Goal: Obtain resource: Obtain resource

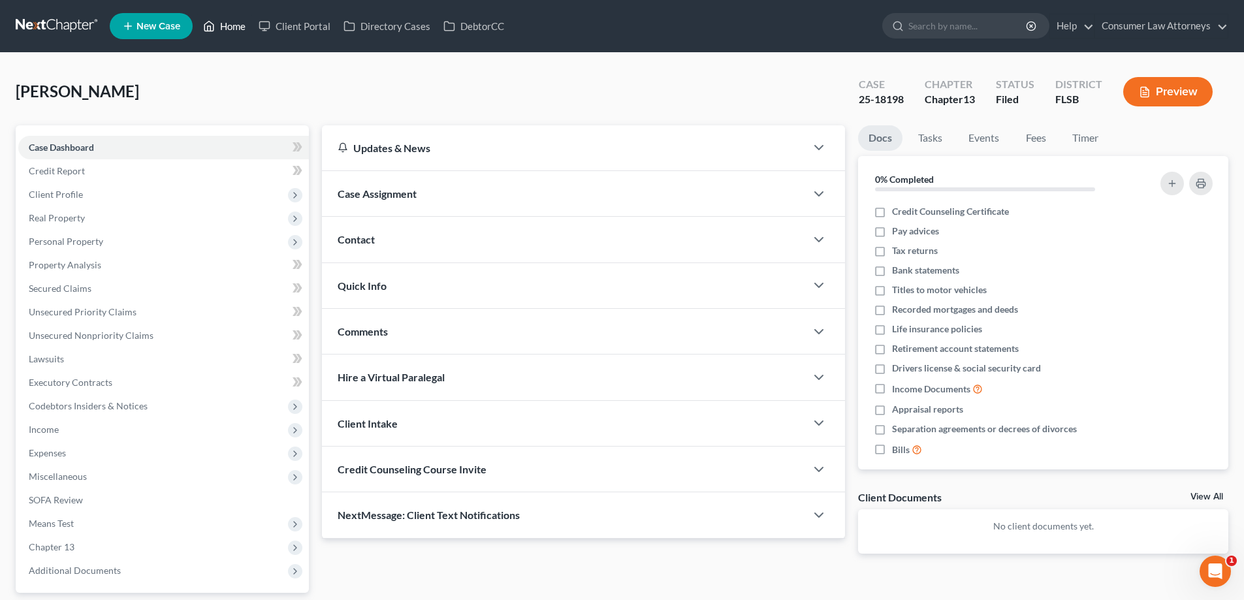
click at [221, 20] on link "Home" at bounding box center [224, 26] width 55 height 24
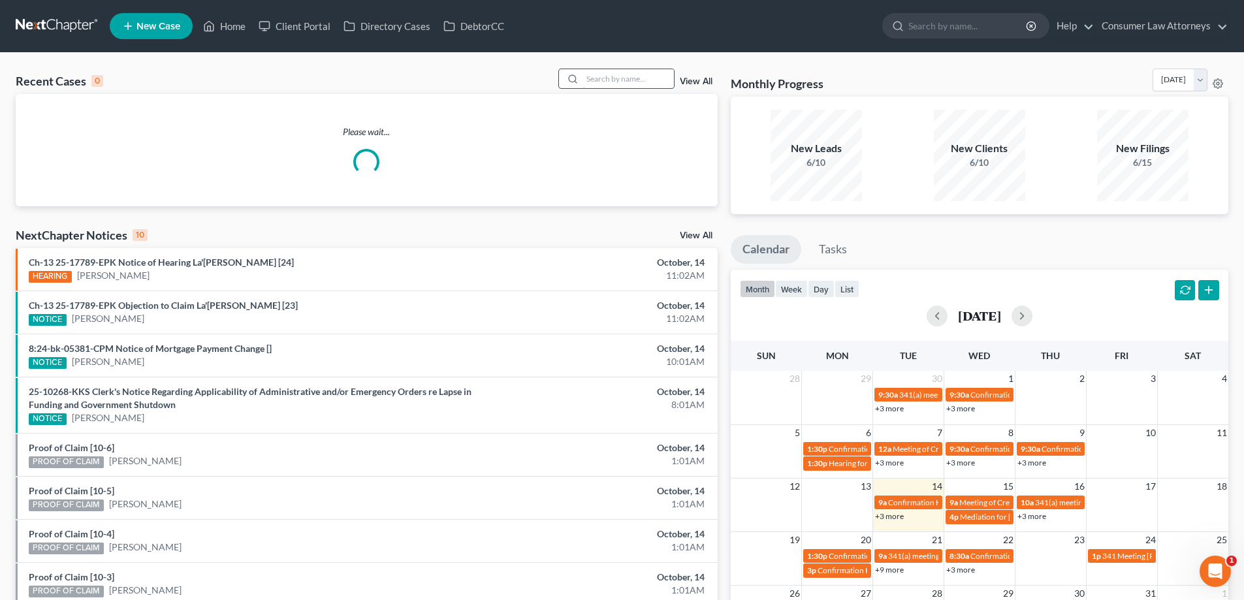
click at [622, 80] on input "search" at bounding box center [627, 78] width 91 height 19
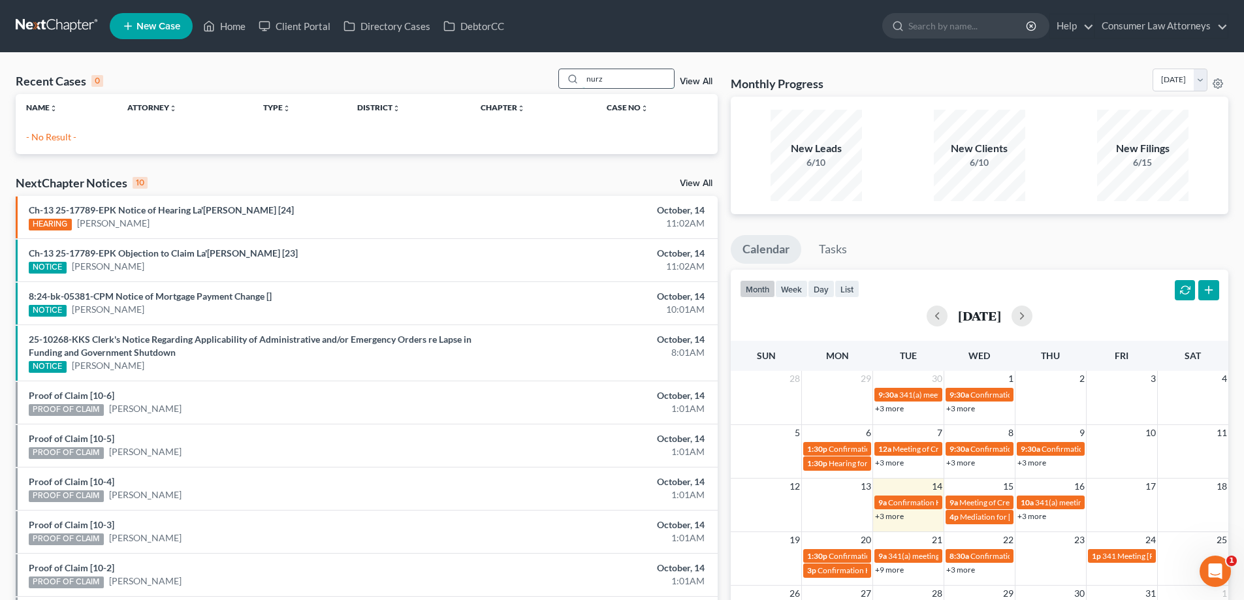
drag, startPoint x: 616, startPoint y: 86, endPoint x: 578, endPoint y: 87, distance: 37.9
click at [578, 87] on div "nurz" at bounding box center [616, 79] width 116 height 20
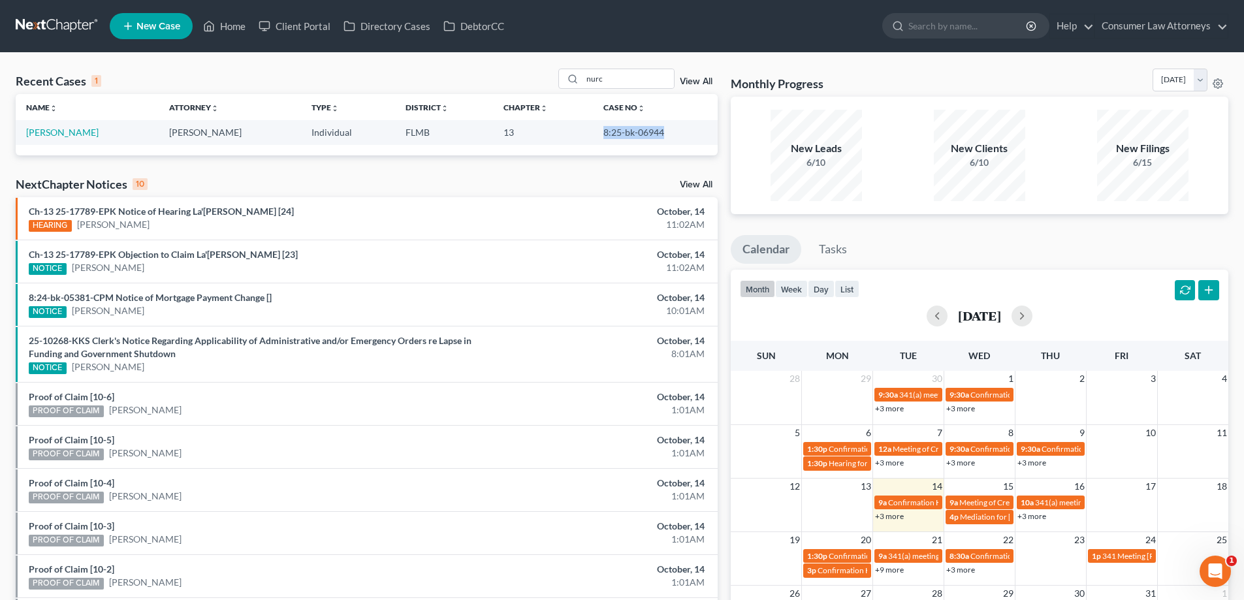
drag, startPoint x: 663, startPoint y: 135, endPoint x: 595, endPoint y: 136, distance: 67.9
click at [595, 136] on td "8:25-bk-06944" at bounding box center [655, 132] width 125 height 24
copy td "8:25-bk-06944"
click at [443, 181] on div "NextChapter Notices 10 View All" at bounding box center [367, 186] width 702 height 21
drag, startPoint x: 604, startPoint y: 84, endPoint x: 559, endPoint y: 98, distance: 46.7
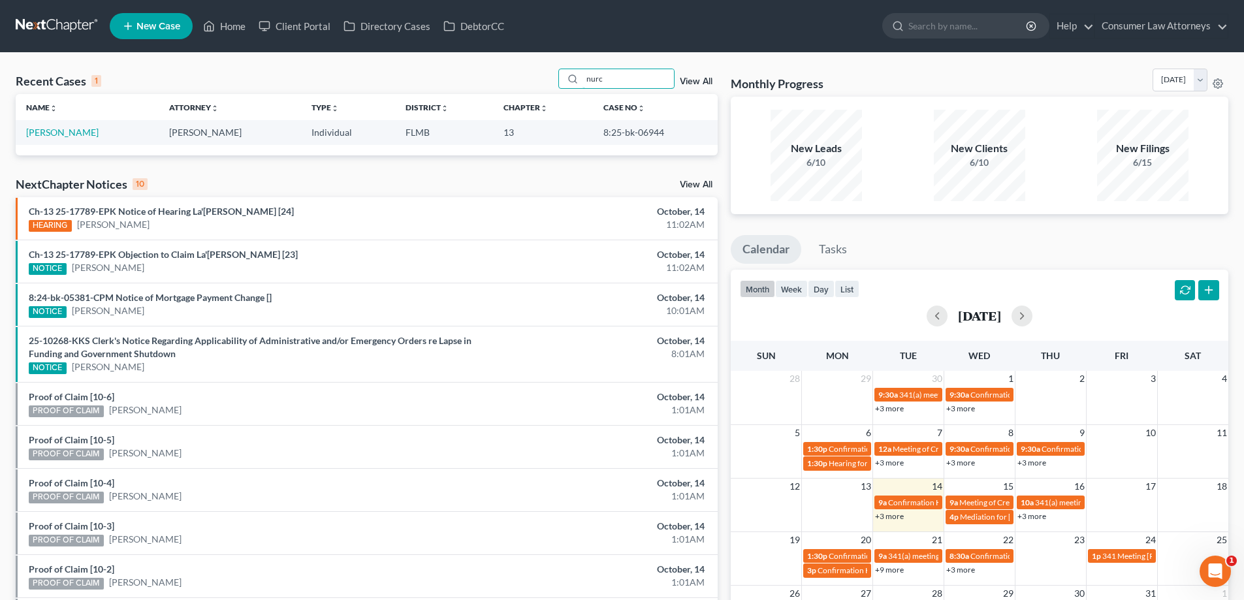
click at [560, 97] on div "Recent Cases 1 nurc View All Name unfold_more expand_more expand_less Attorney …" at bounding box center [367, 112] width 702 height 87
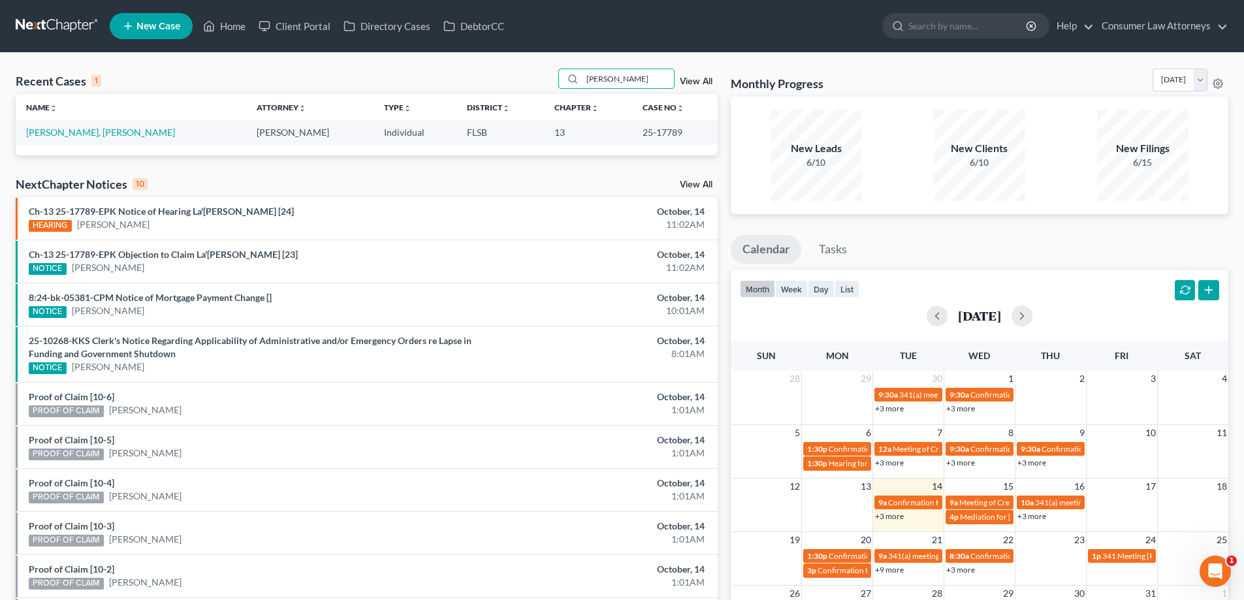
type input "[PERSON_NAME]"
drag, startPoint x: 671, startPoint y: 130, endPoint x: 611, endPoint y: 135, distance: 60.3
click at [632, 135] on td "25-17789" at bounding box center [674, 132] width 85 height 24
copy td "25-17789"
click at [69, 136] on link "[PERSON_NAME], [PERSON_NAME]" at bounding box center [100, 132] width 149 height 11
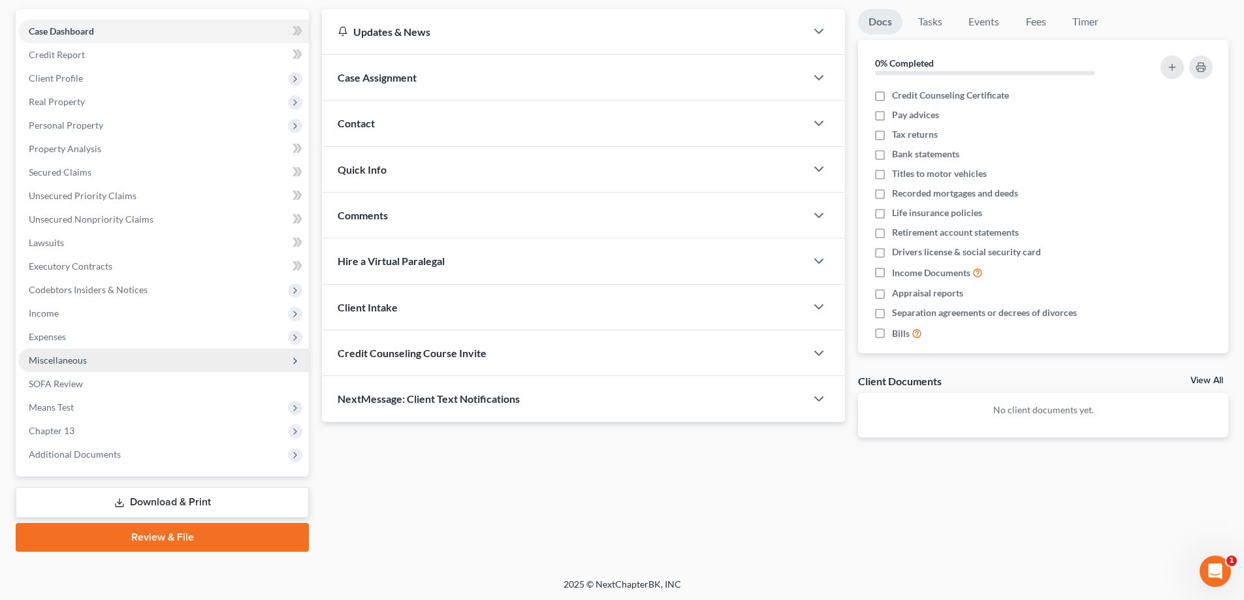
scroll to position [118, 0]
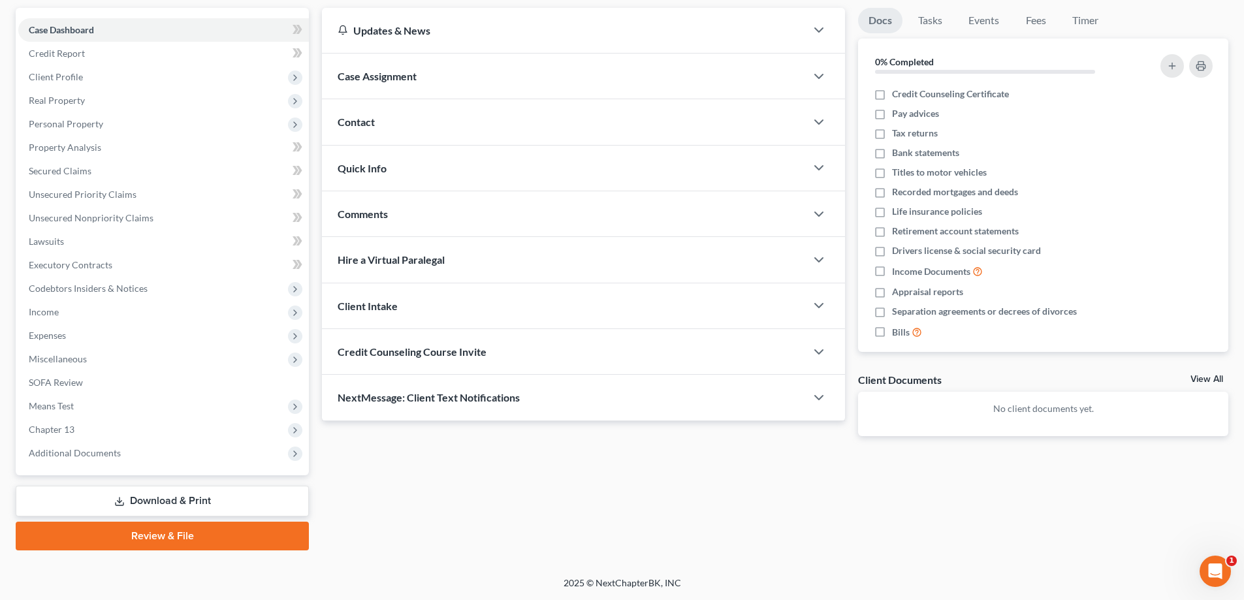
click at [174, 501] on link "Download & Print" at bounding box center [162, 501] width 293 height 31
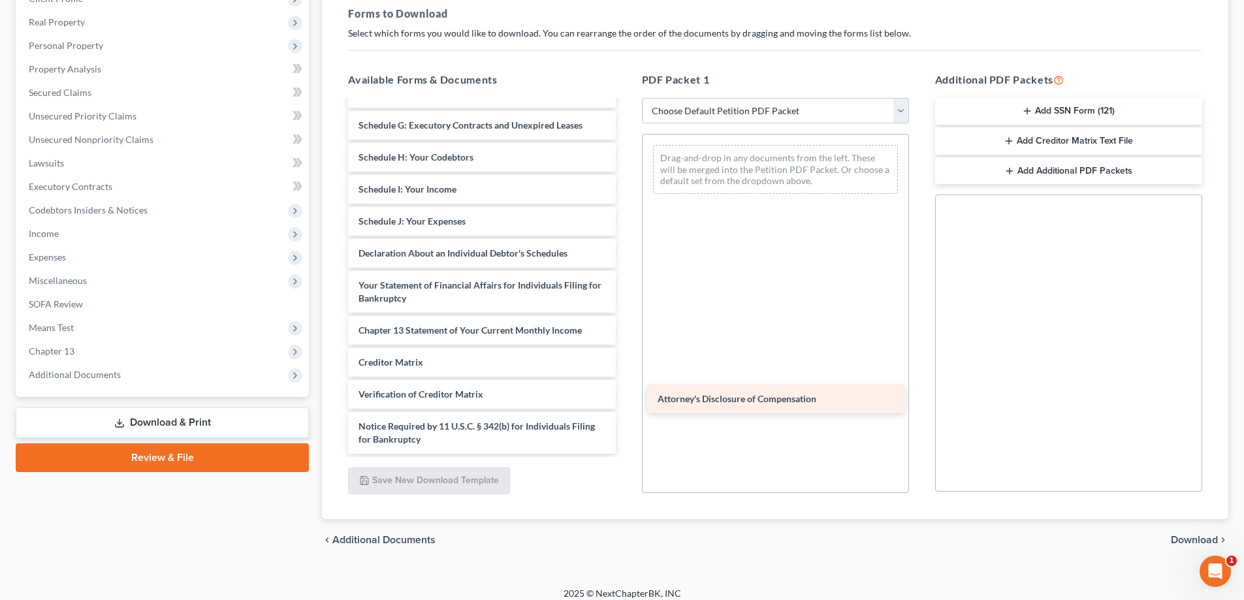
scroll to position [195, 0]
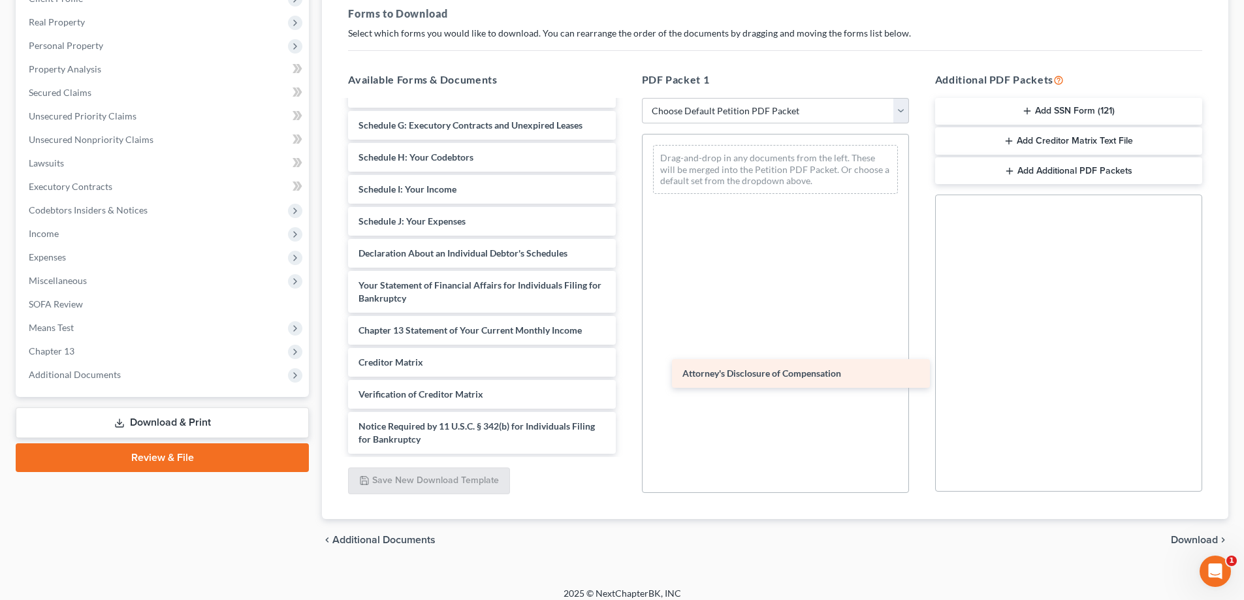
drag, startPoint x: 422, startPoint y: 439, endPoint x: 746, endPoint y: 373, distance: 330.5
click at [625, 373] on div "Attorney's Disclosure of Compensation Voluntary Petition for Individuals Filing…" at bounding box center [482, 180] width 288 height 548
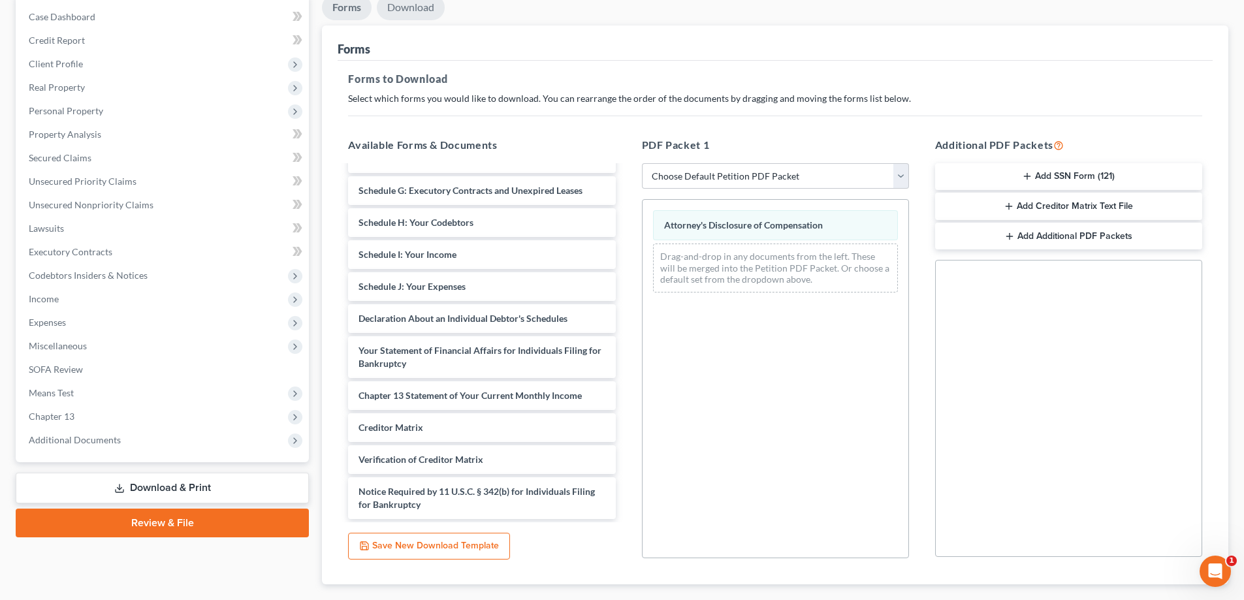
click at [416, 16] on link "Download" at bounding box center [411, 7] width 68 height 25
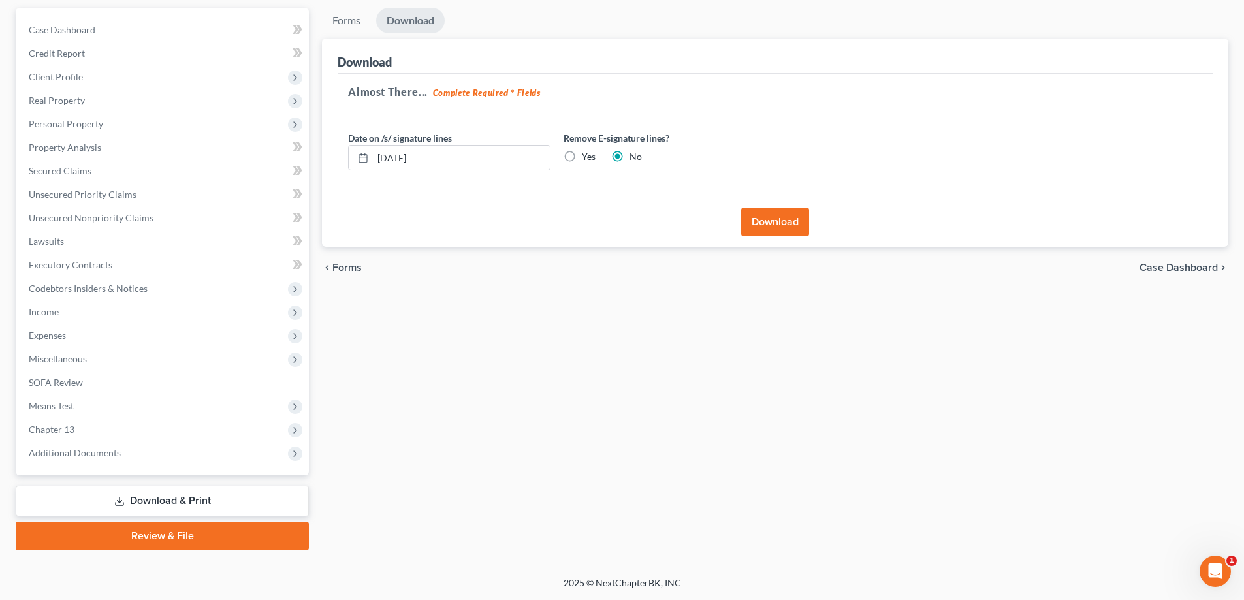
scroll to position [118, 0]
click at [746, 221] on button "Download" at bounding box center [775, 222] width 68 height 29
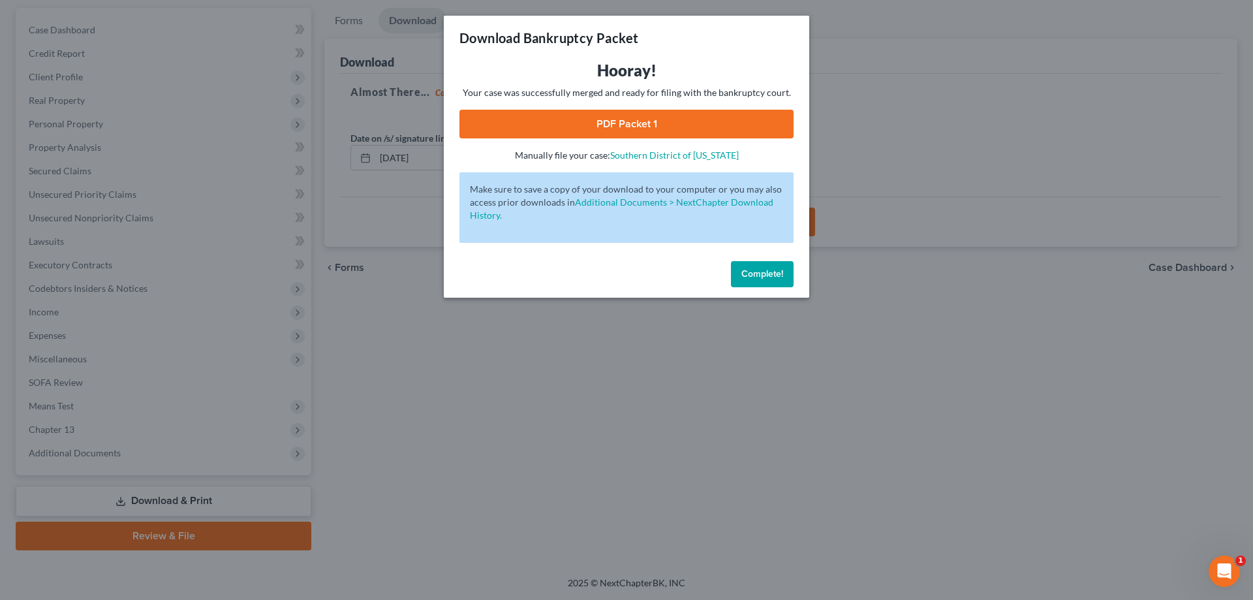
click at [629, 129] on link "PDF Packet 1" at bounding box center [627, 124] width 334 height 29
click at [770, 276] on span "Complete!" at bounding box center [763, 273] width 42 height 11
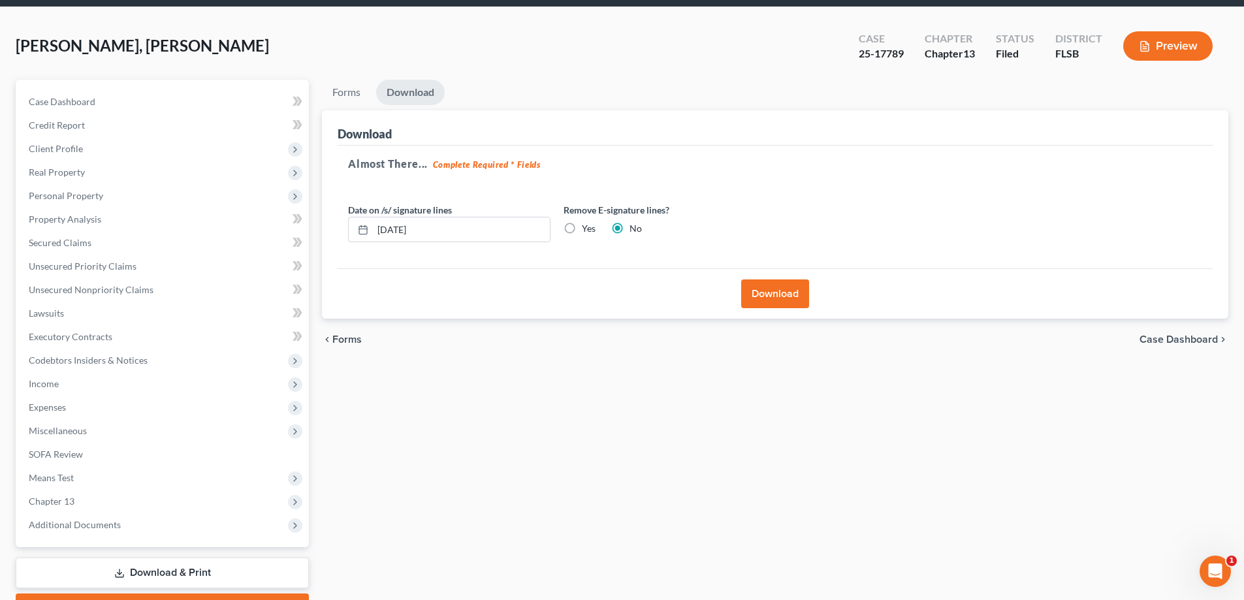
scroll to position [0, 0]
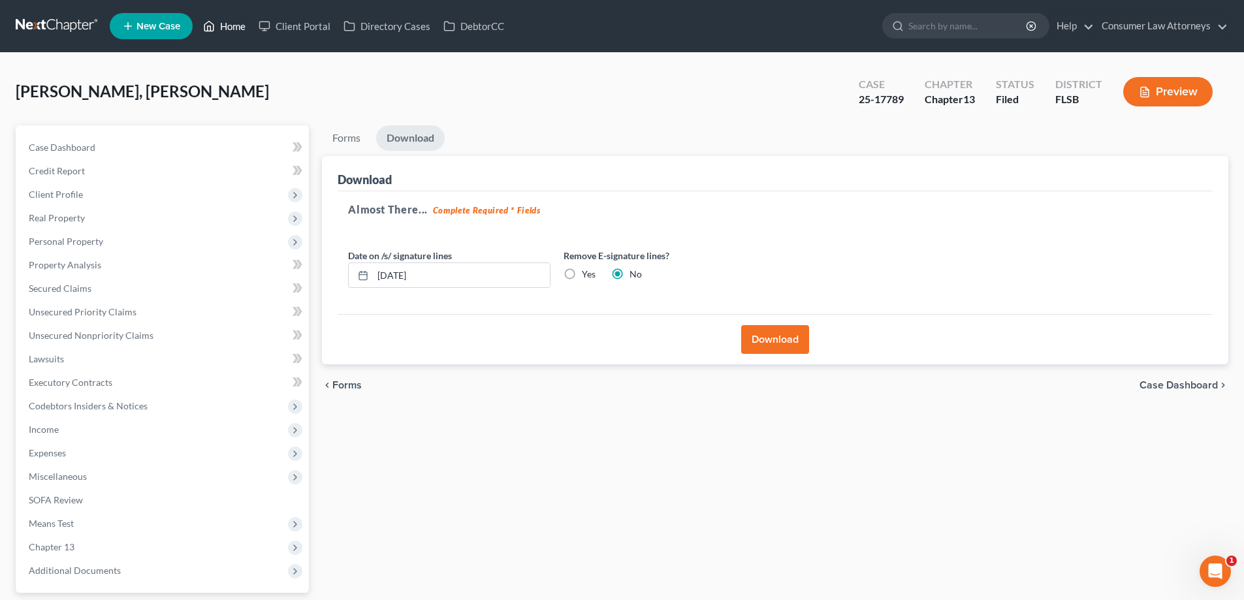
click at [234, 36] on link "Home" at bounding box center [224, 26] width 55 height 24
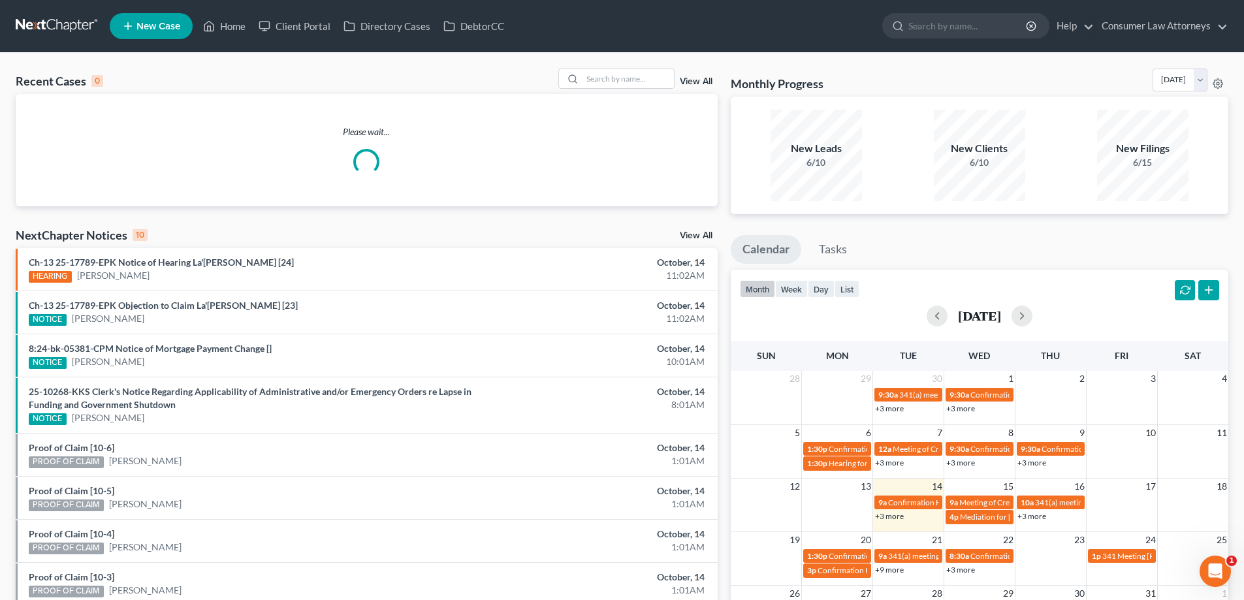
click at [627, 64] on div "Recent Cases 0 View All Please wait... NextChapter Notices 10 View All Ch-13 25…" at bounding box center [622, 392] width 1244 height 678
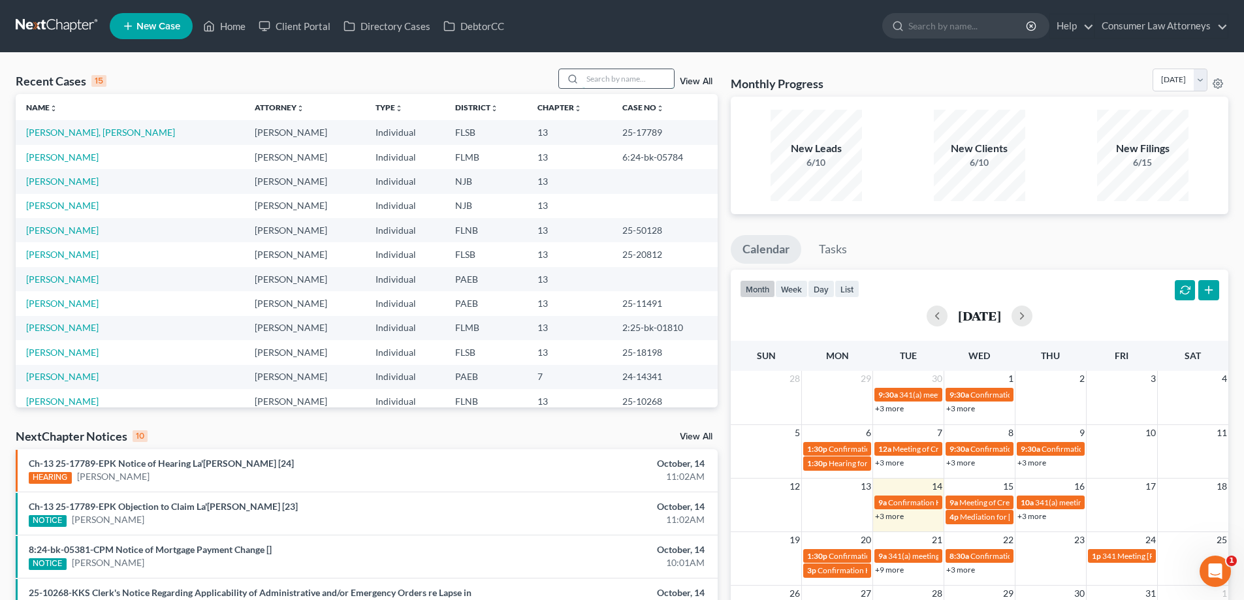
click at [622, 76] on input "search" at bounding box center [627, 78] width 91 height 19
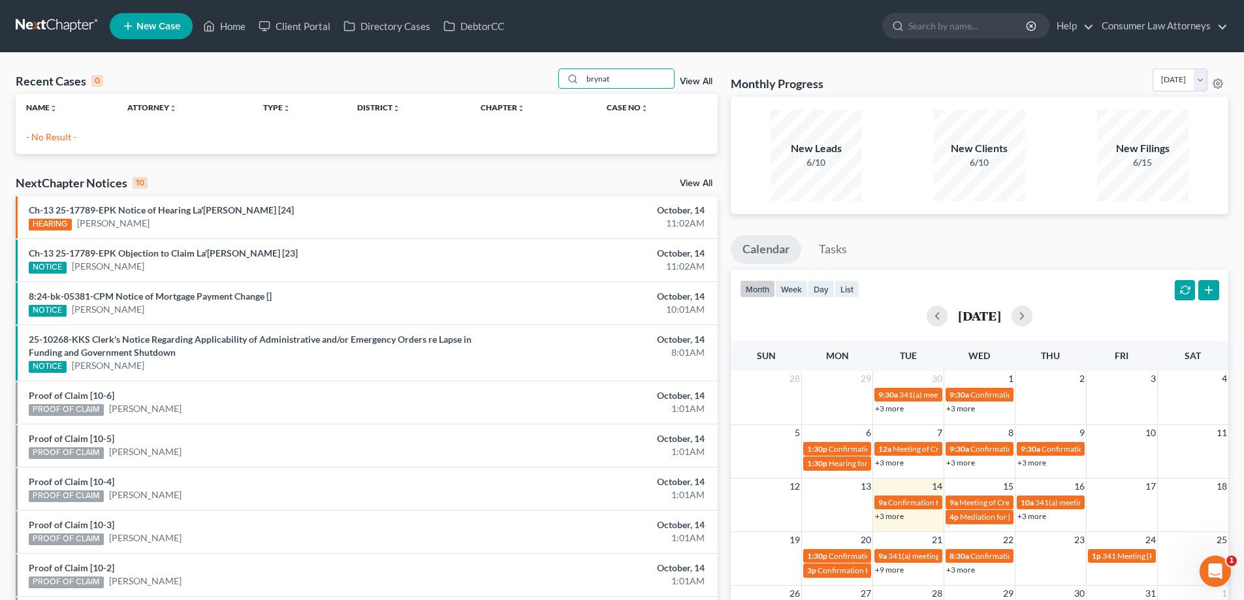
drag, startPoint x: 619, startPoint y: 83, endPoint x: 511, endPoint y: 92, distance: 108.1
click at [519, 90] on div "Recent Cases 0 brynat View All" at bounding box center [367, 81] width 702 height 25
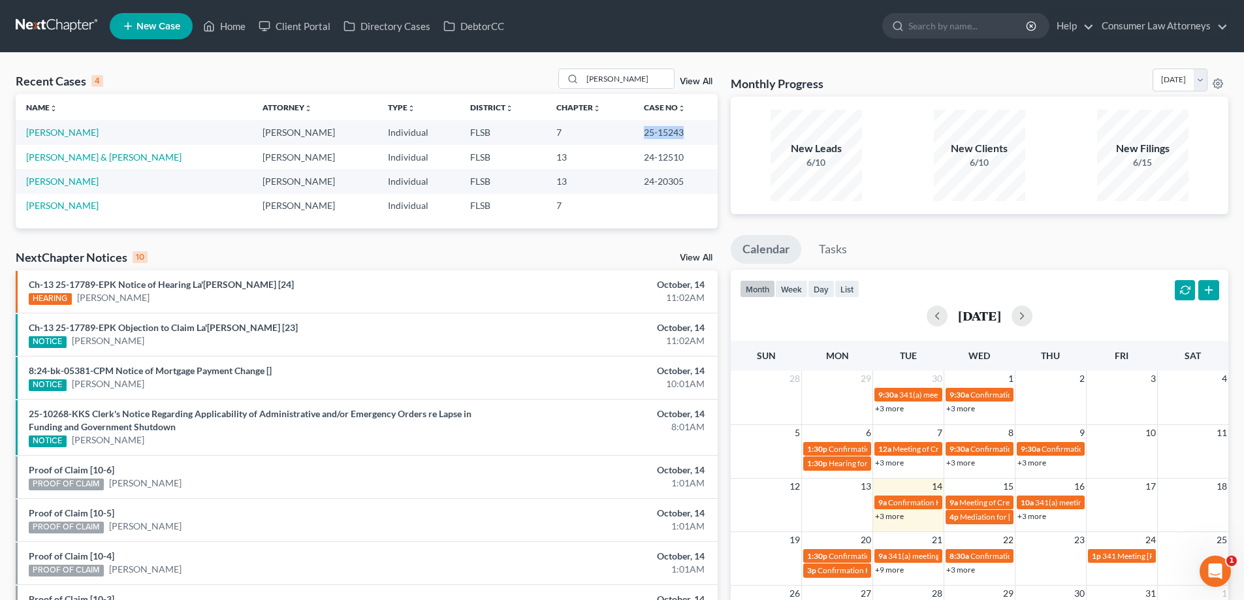
drag, startPoint x: 670, startPoint y: 133, endPoint x: 627, endPoint y: 133, distance: 42.4
click at [633, 133] on td "25-15243" at bounding box center [675, 132] width 84 height 24
copy td "25-15243"
drag, startPoint x: 627, startPoint y: 82, endPoint x: 556, endPoint y: 91, distance: 71.7
click at [559, 87] on div "Recent Cases 4 [PERSON_NAME] View All" at bounding box center [367, 81] width 702 height 25
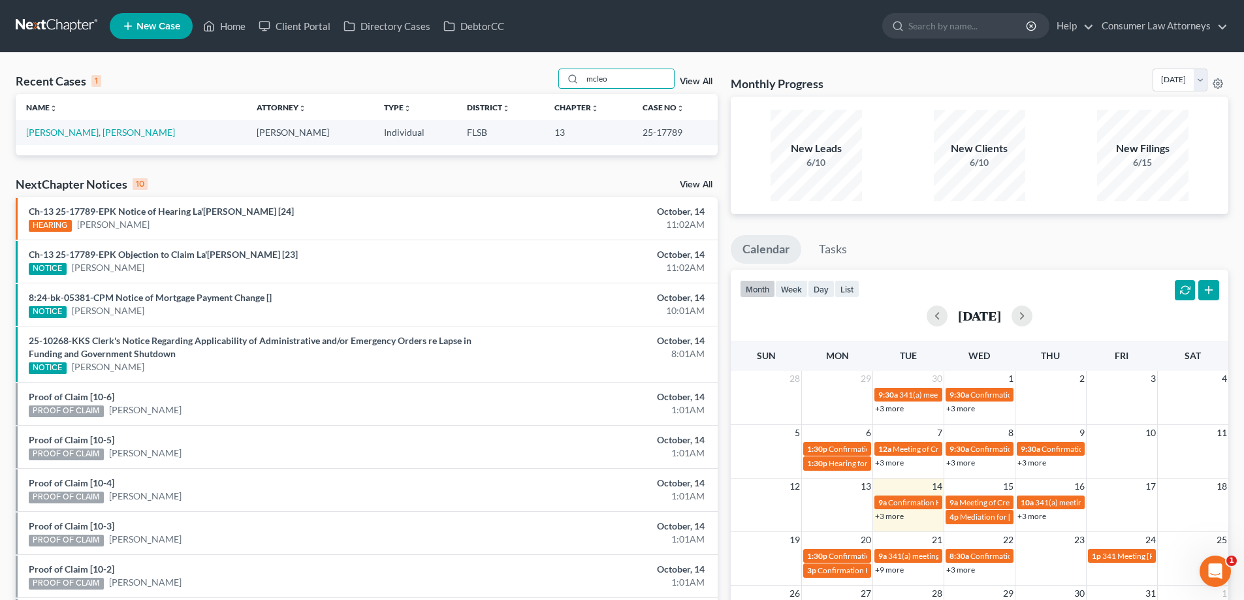
drag, startPoint x: 625, startPoint y: 87, endPoint x: 559, endPoint y: 96, distance: 65.8
click at [559, 96] on div "Recent Cases 1 mcleo View All Name unfold_more expand_more expand_less Attorney…" at bounding box center [367, 112] width 702 height 87
type input "5"
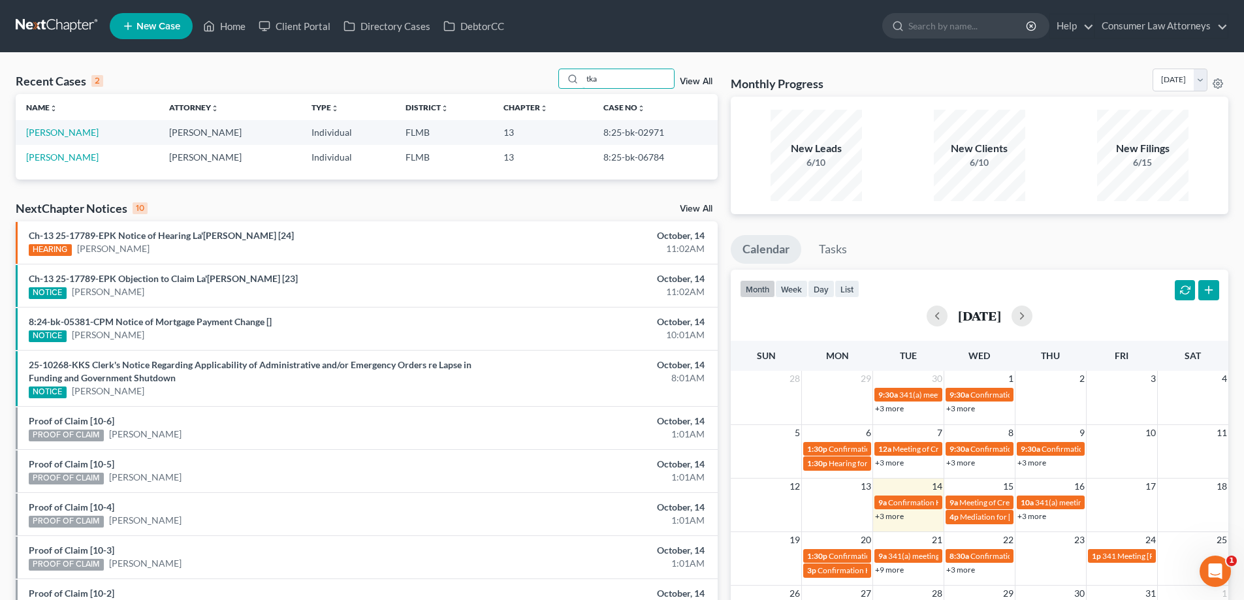
type input "tka"
drag, startPoint x: 654, startPoint y: 158, endPoint x: 596, endPoint y: 158, distance: 58.1
click at [596, 158] on td "8:25-bk-06784" at bounding box center [655, 157] width 125 height 24
copy td "8:25-bk-06784"
click at [652, 59] on div "Recent Cases 2 tka View All Name unfold_more expand_more expand_less Attorney u…" at bounding box center [622, 392] width 1244 height 678
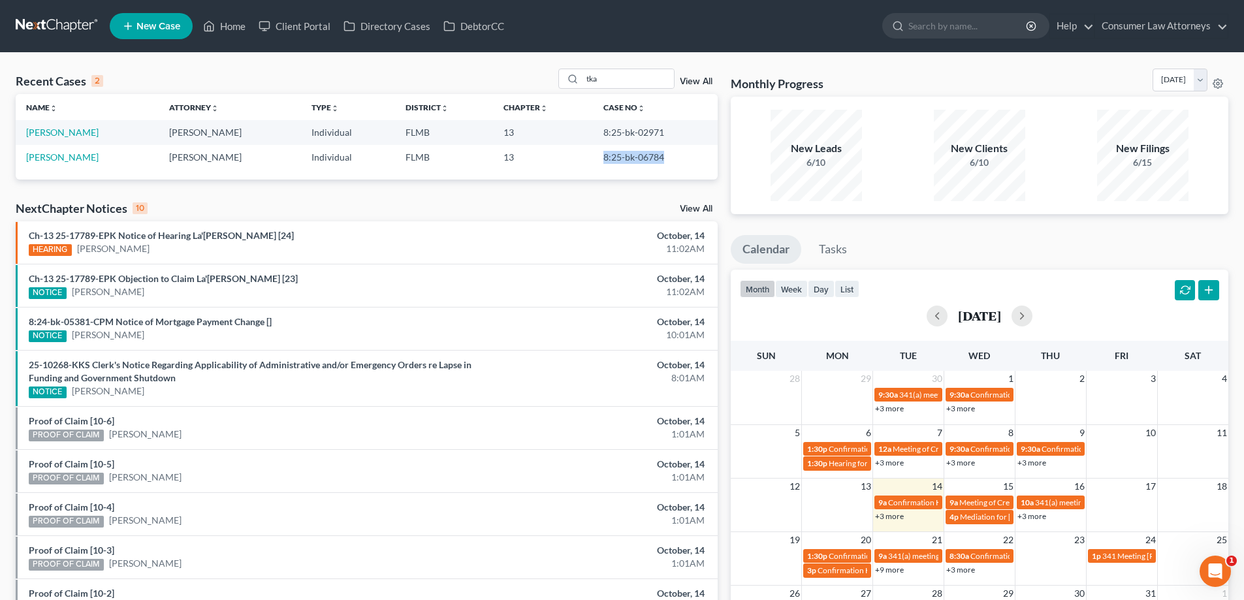
drag, startPoint x: 657, startPoint y: 159, endPoint x: 590, endPoint y: 159, distance: 67.2
click at [593, 159] on td "8:25-bk-06784" at bounding box center [655, 157] width 125 height 24
copy td "8:25-bk-06784"
